Goal: Find specific page/section: Find specific page/section

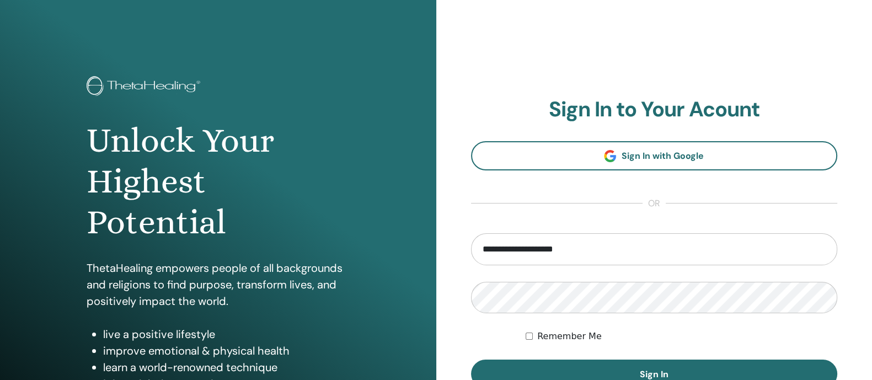
type input "**********"
click at [471, 360] on button "Sign In" at bounding box center [654, 374] width 367 height 29
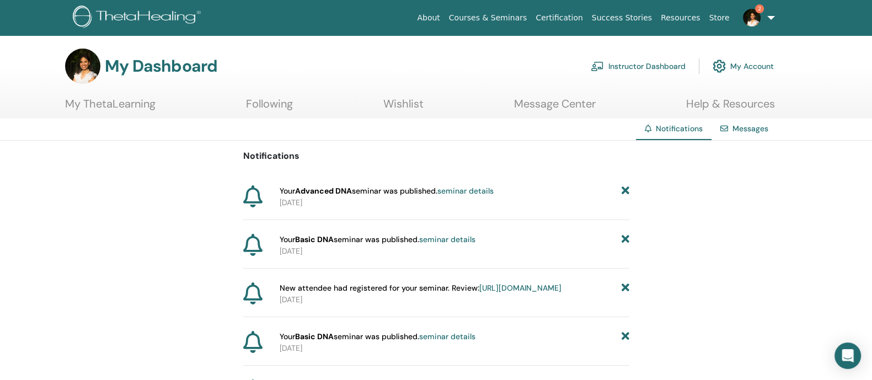
click at [461, 192] on link "seminar details" at bounding box center [466, 191] width 56 height 10
